Goal: Transaction & Acquisition: Download file/media

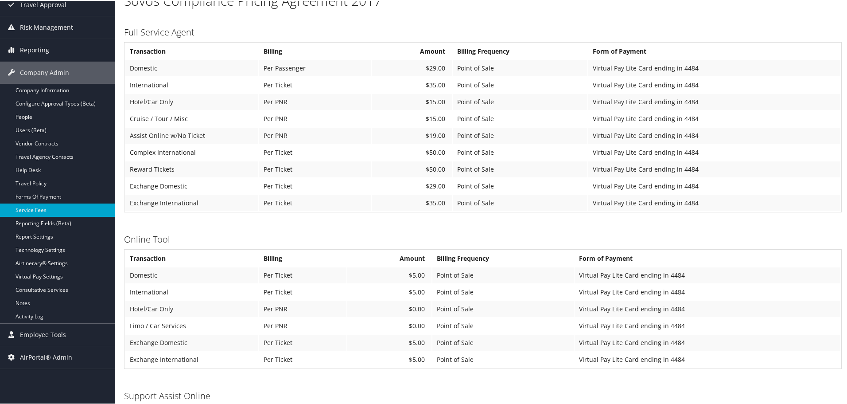
scroll to position [44, 0]
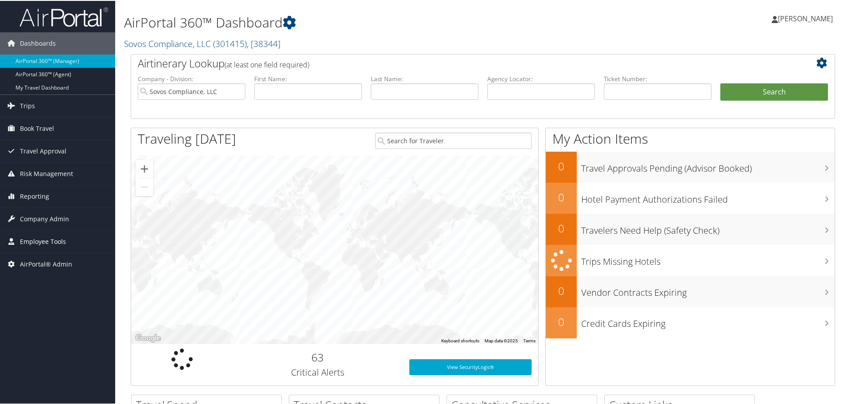
click at [33, 238] on span "Employee Tools" at bounding box center [43, 240] width 46 height 22
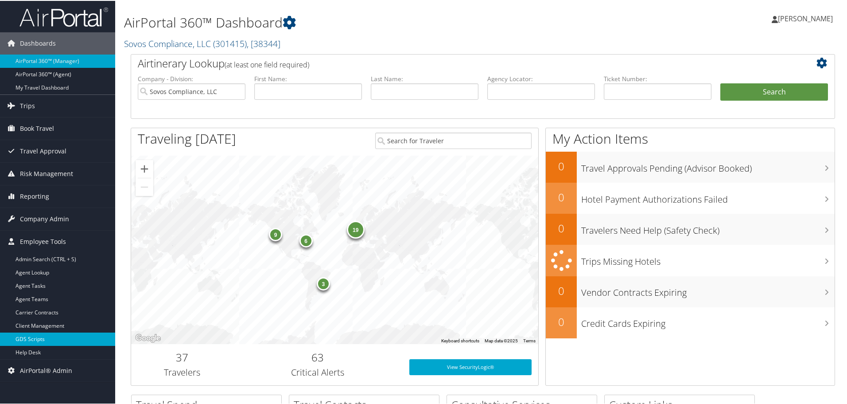
click at [35, 337] on link "GDS Scripts" at bounding box center [57, 337] width 115 height 13
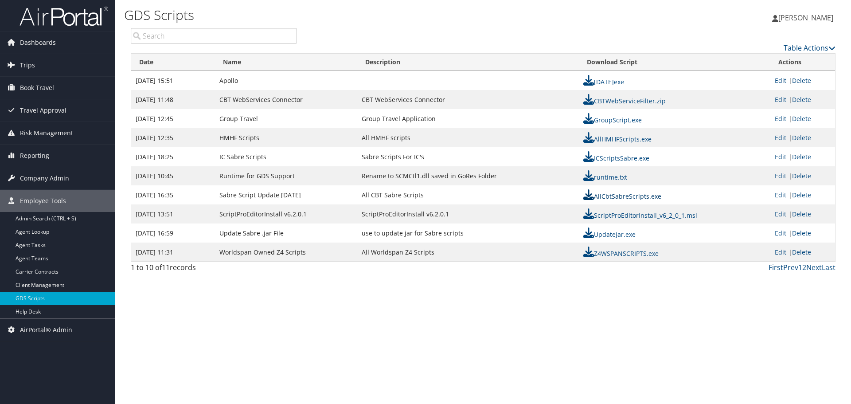
click at [623, 196] on link "AllCbtSabreScripts.exe" at bounding box center [622, 196] width 78 height 8
click at [37, 43] on span "Dashboards" at bounding box center [38, 42] width 36 height 22
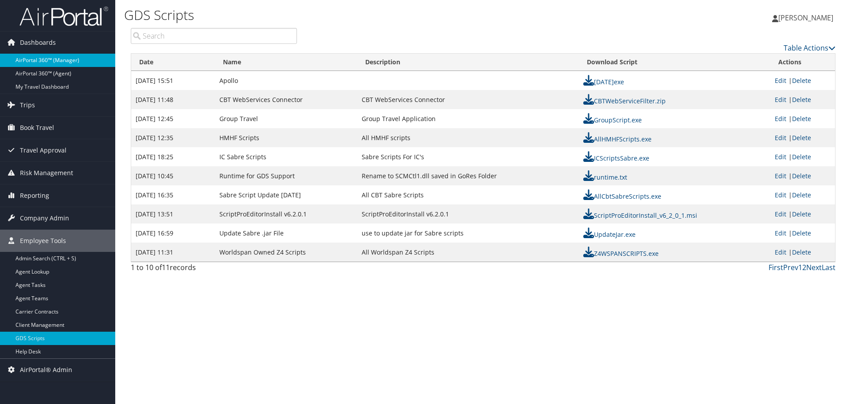
click at [41, 60] on link "AirPortal 360™ (Manager)" at bounding box center [57, 60] width 115 height 13
